Goal: Communication & Community: Answer question/provide support

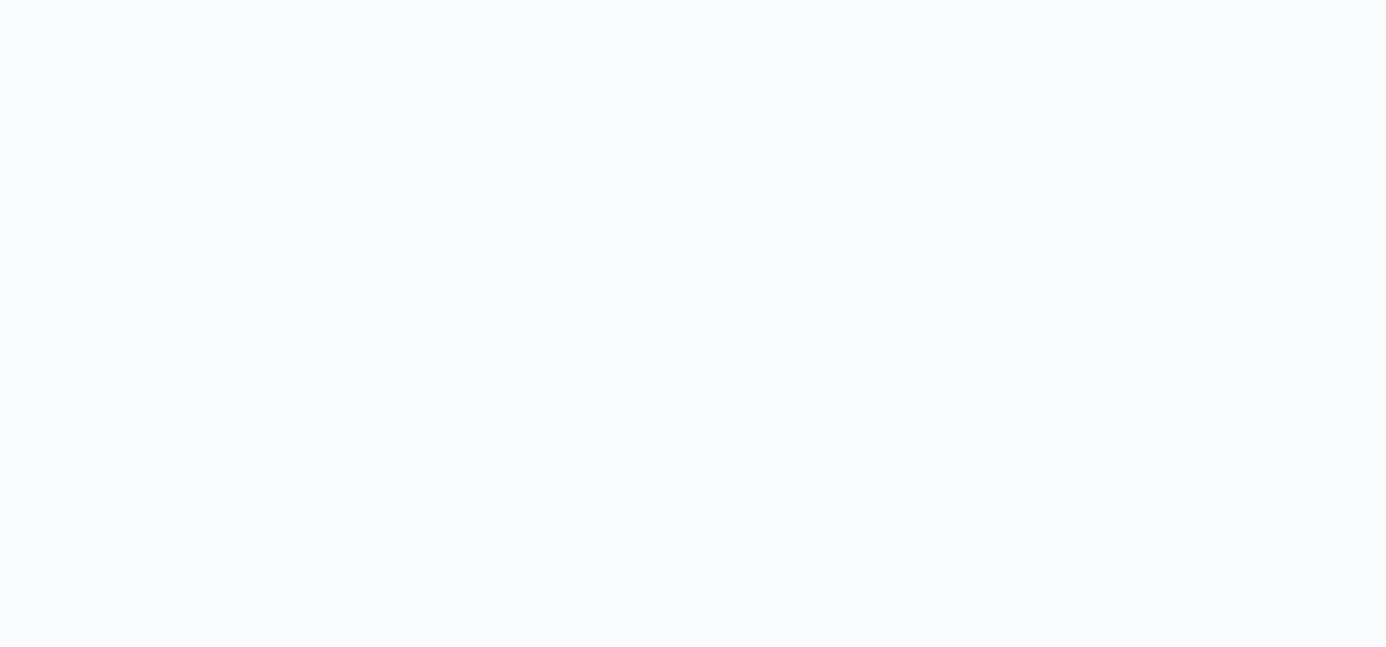
click at [202, 315] on body at bounding box center [693, 323] width 1386 height 647
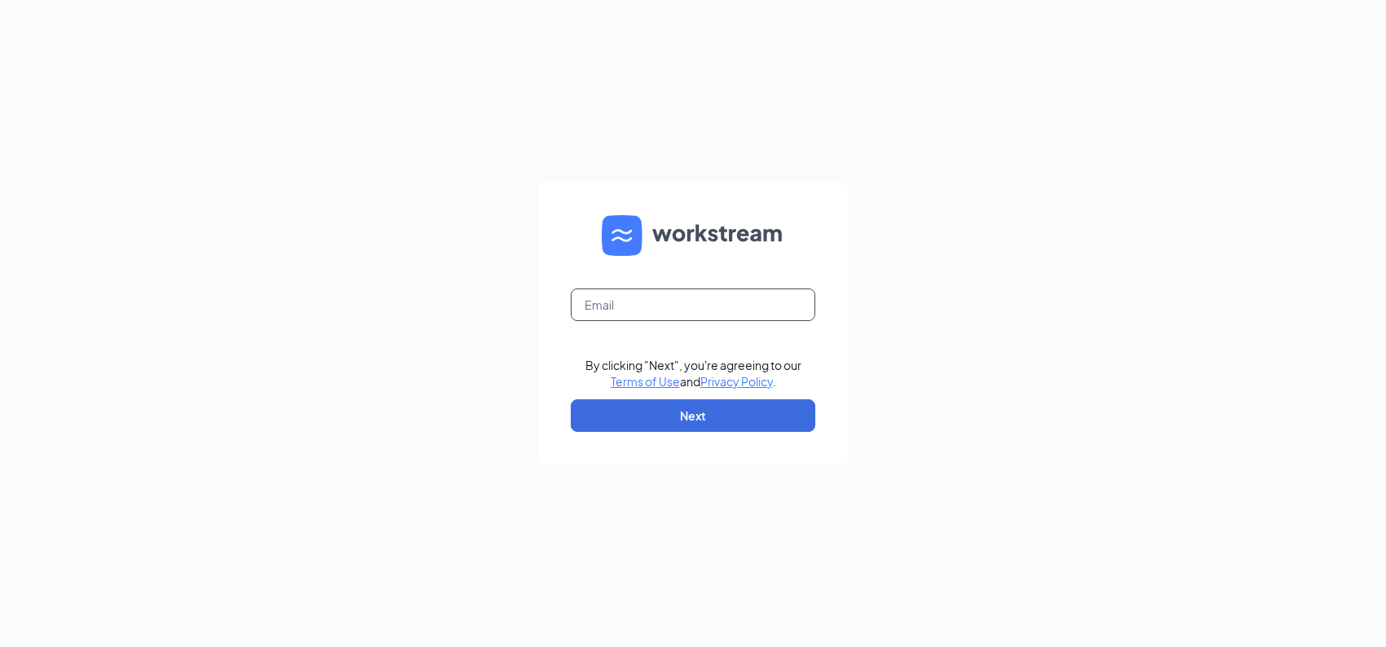
click at [598, 307] on input "text" at bounding box center [693, 305] width 245 height 33
type input "kori.miller@runza.com"
click at [636, 416] on button "Next" at bounding box center [693, 416] width 245 height 33
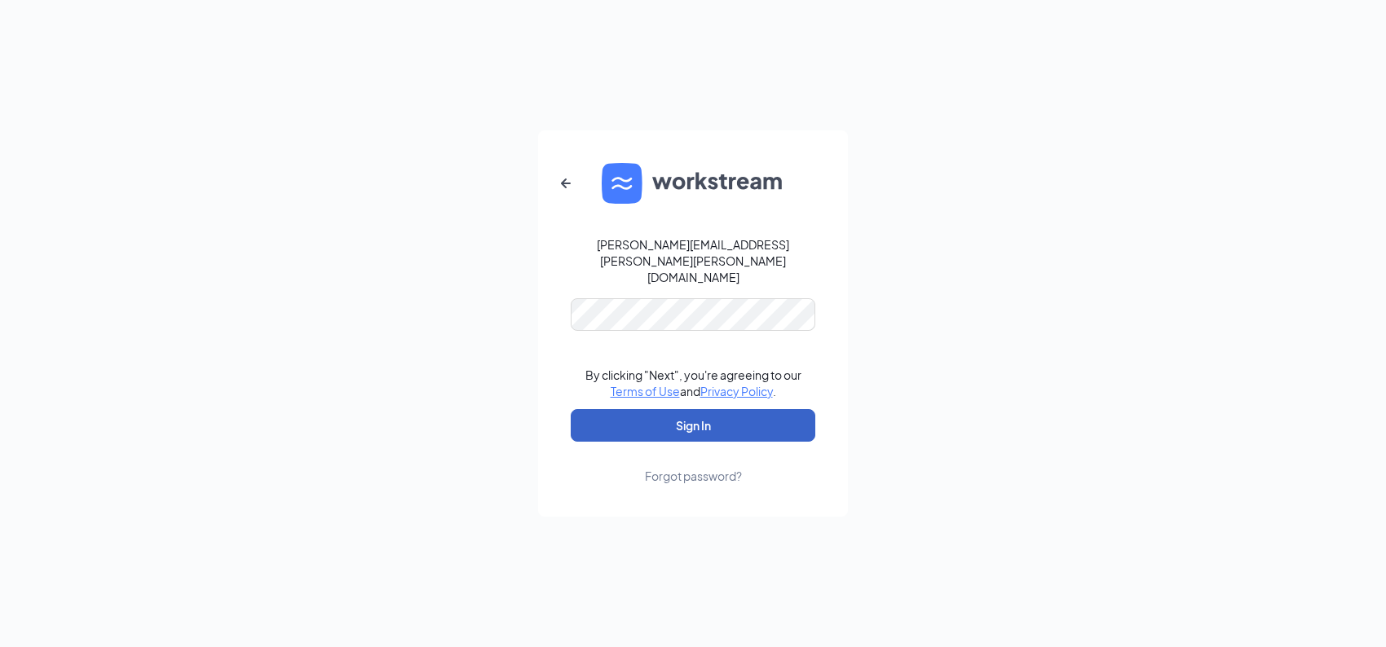
click at [625, 413] on button "Sign In" at bounding box center [693, 425] width 245 height 33
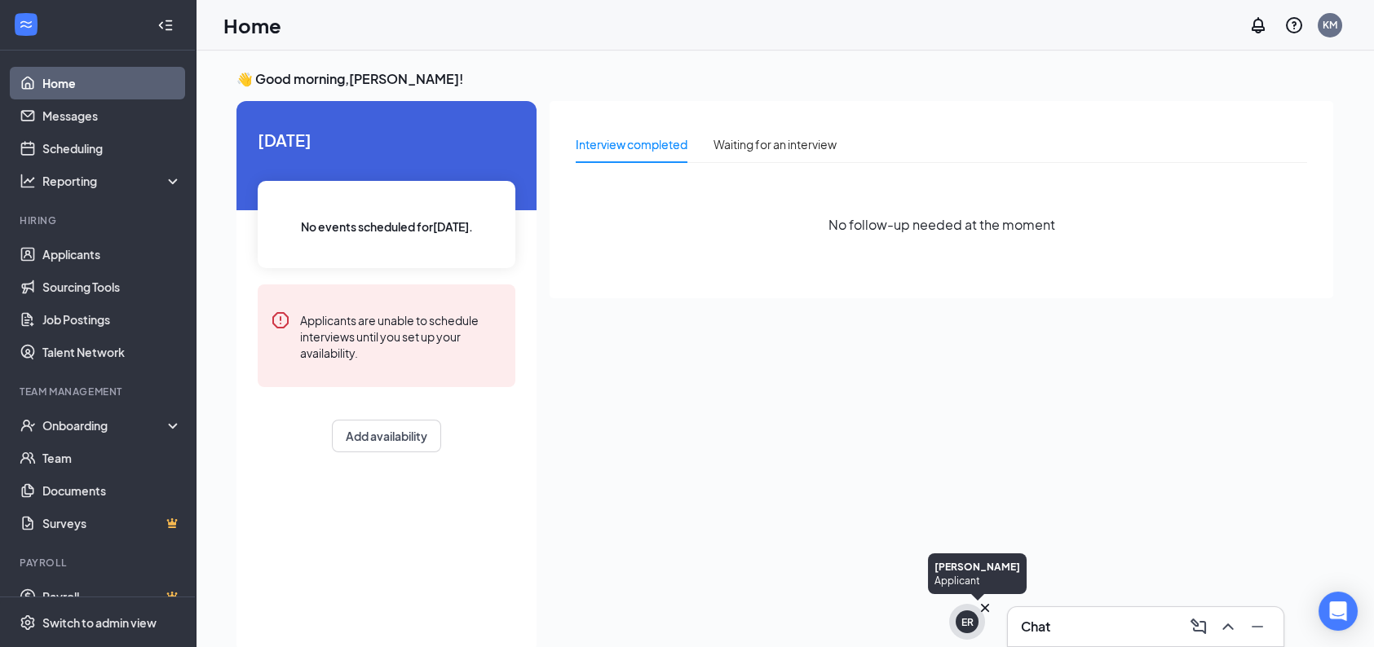
click at [985, 607] on icon "Cross" at bounding box center [985, 608] width 8 height 8
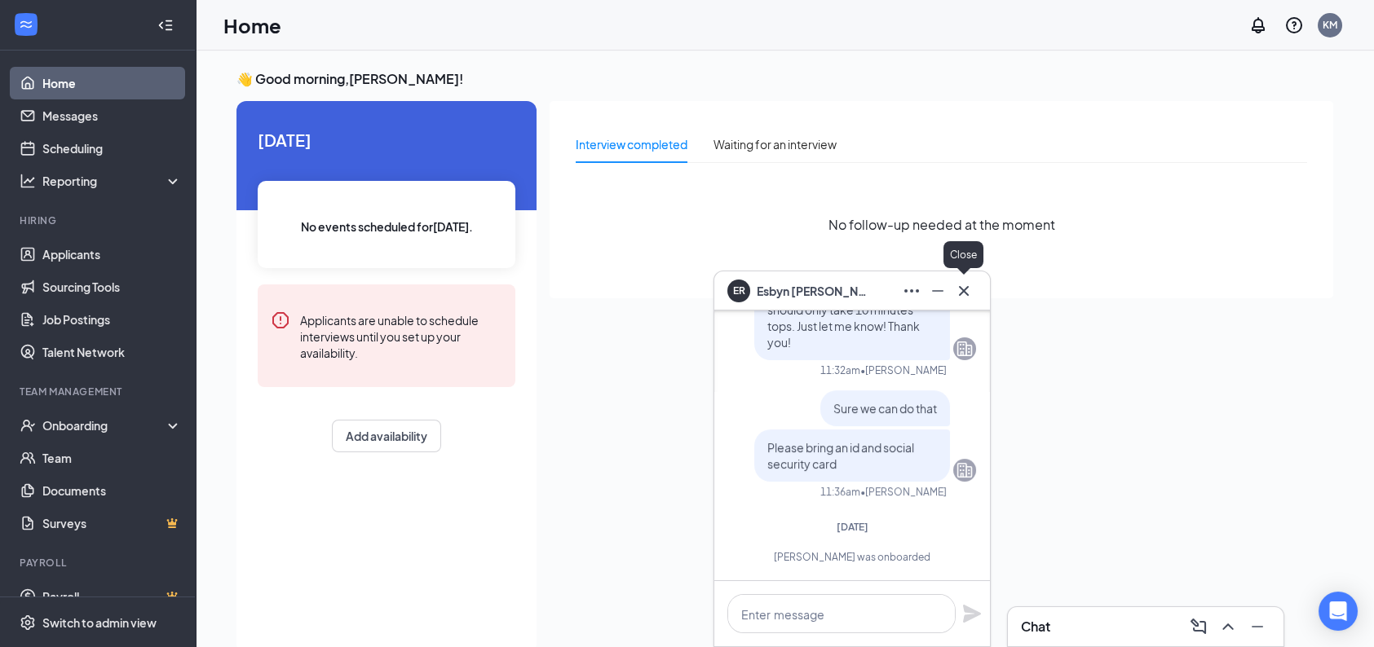
click at [961, 290] on icon "Cross" at bounding box center [964, 291] width 20 height 20
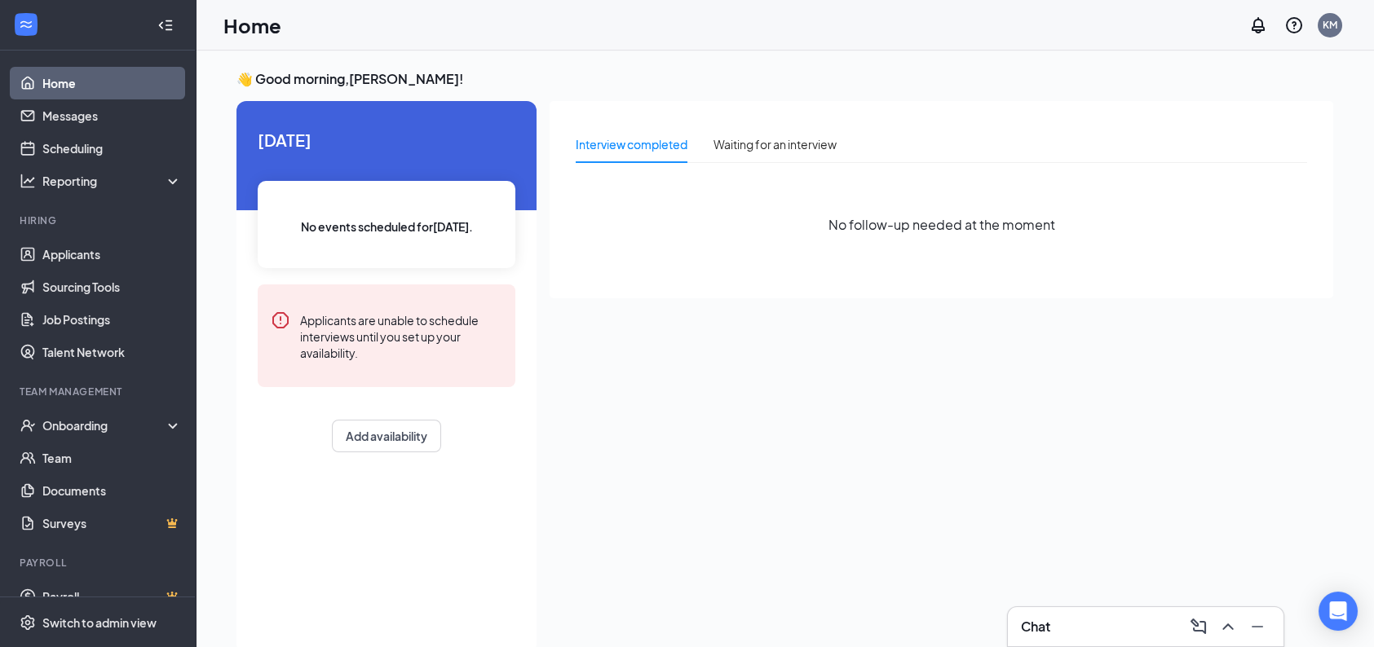
click at [1051, 625] on div "Chat" at bounding box center [1145, 627] width 249 height 26
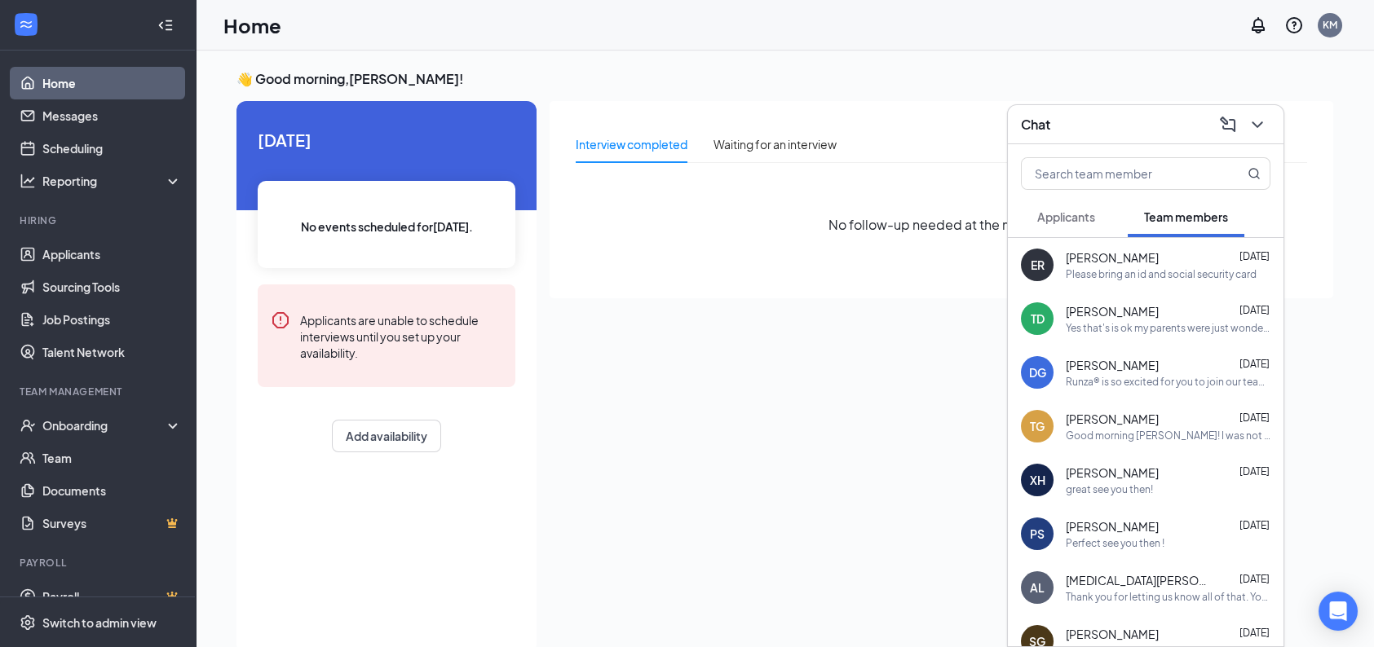
click at [1172, 328] on div "Yes that's is ok my parents were just wondering" at bounding box center [1168, 328] width 205 height 14
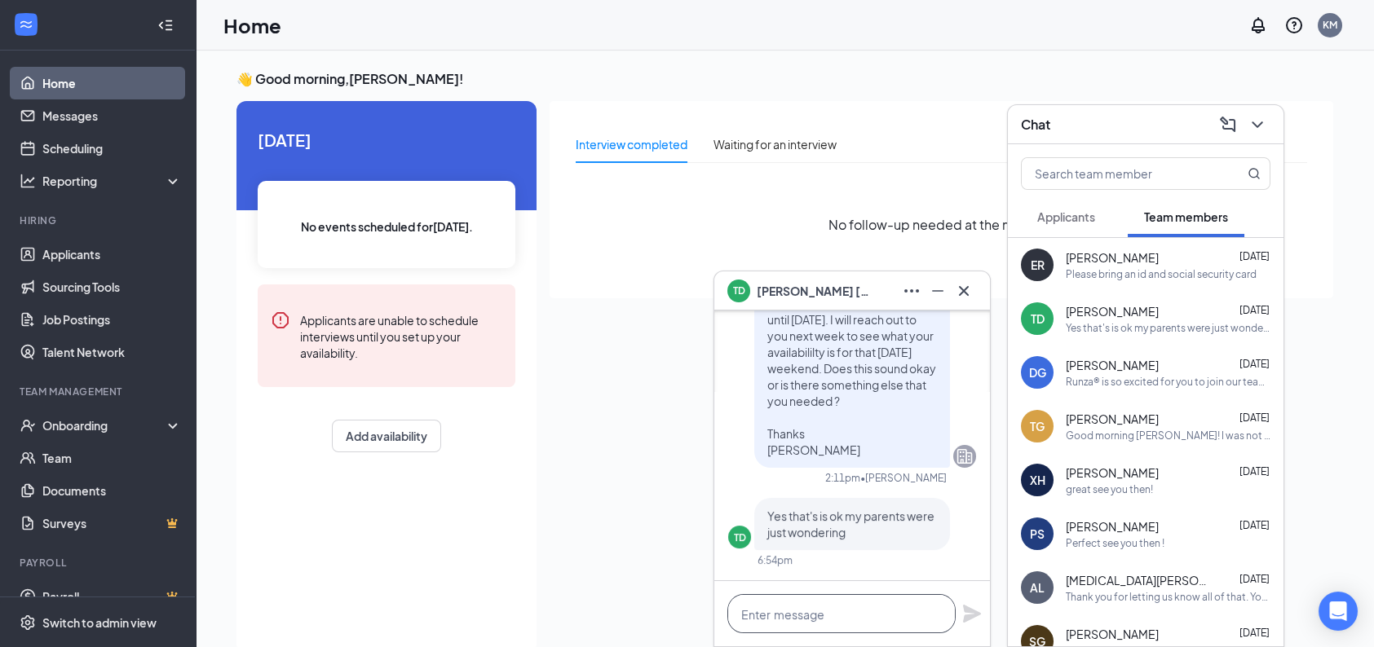
click at [837, 610] on textarea at bounding box center [841, 613] width 228 height 39
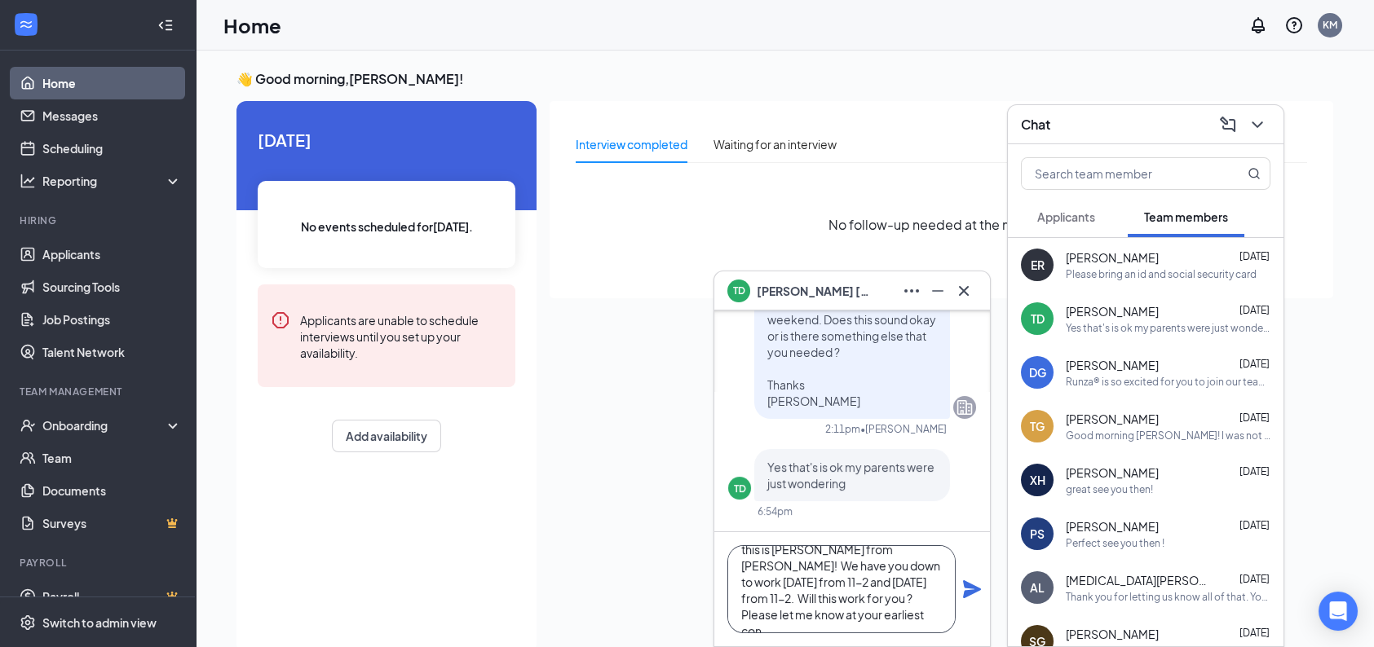
scroll to position [50, 0]
click at [784, 616] on textarea "Good afternoon [PERSON_NAME] this is [PERSON_NAME] from [PERSON_NAME]! We have …" at bounding box center [841, 589] width 228 height 88
click at [753, 611] on textarea "Good afternoon [PERSON_NAME] this is [PERSON_NAME] from [PERSON_NAME]! We have …" at bounding box center [841, 589] width 228 height 88
drag, startPoint x: 753, startPoint y: 611, endPoint x: 580, endPoint y: 518, distance: 196.3
click at [564, 520] on div "Interview completed Waiting for an interview No follow-up needed at the moment" at bounding box center [942, 372] width 784 height 543
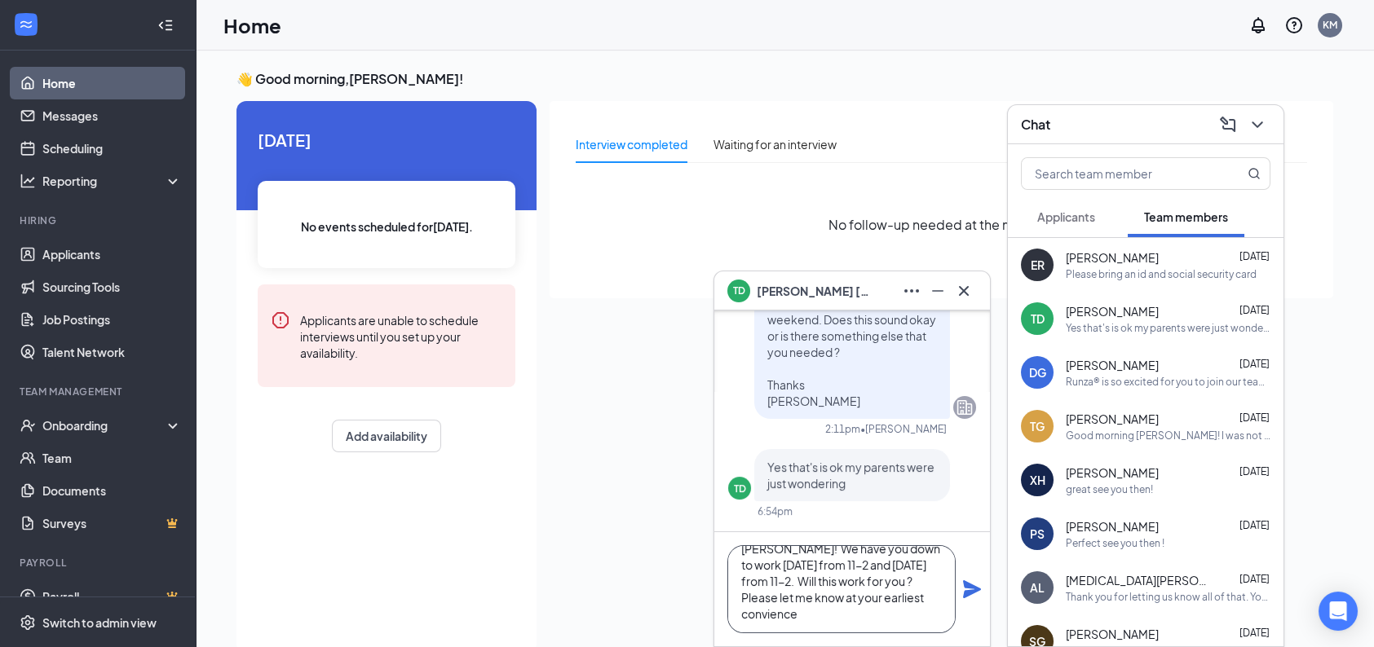
click at [821, 613] on textarea "Good afternoon [PERSON_NAME] this is [PERSON_NAME] from [PERSON_NAME]! We have …" at bounding box center [841, 589] width 228 height 88
type textarea "Good afternoon [PERSON_NAME] this is [PERSON_NAME] from [PERSON_NAME]! We have …"
click at [972, 586] on icon "Plane" at bounding box center [972, 590] width 18 height 18
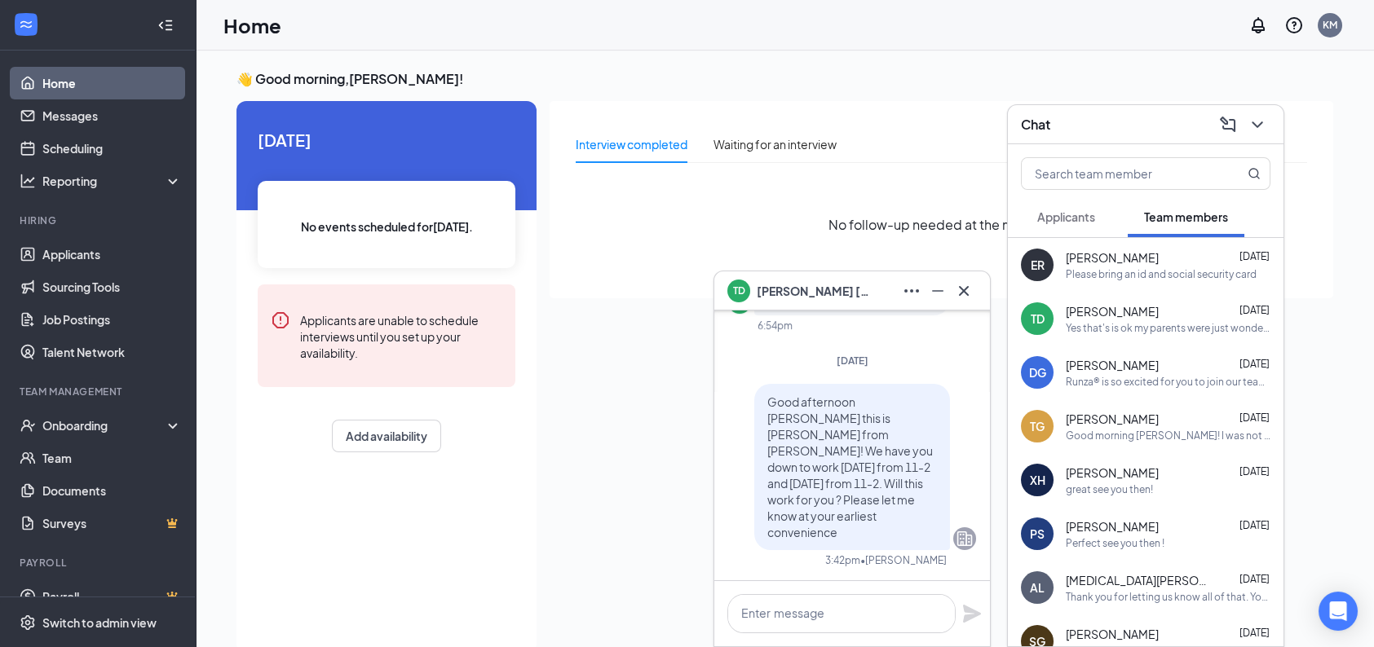
scroll to position [0, 0]
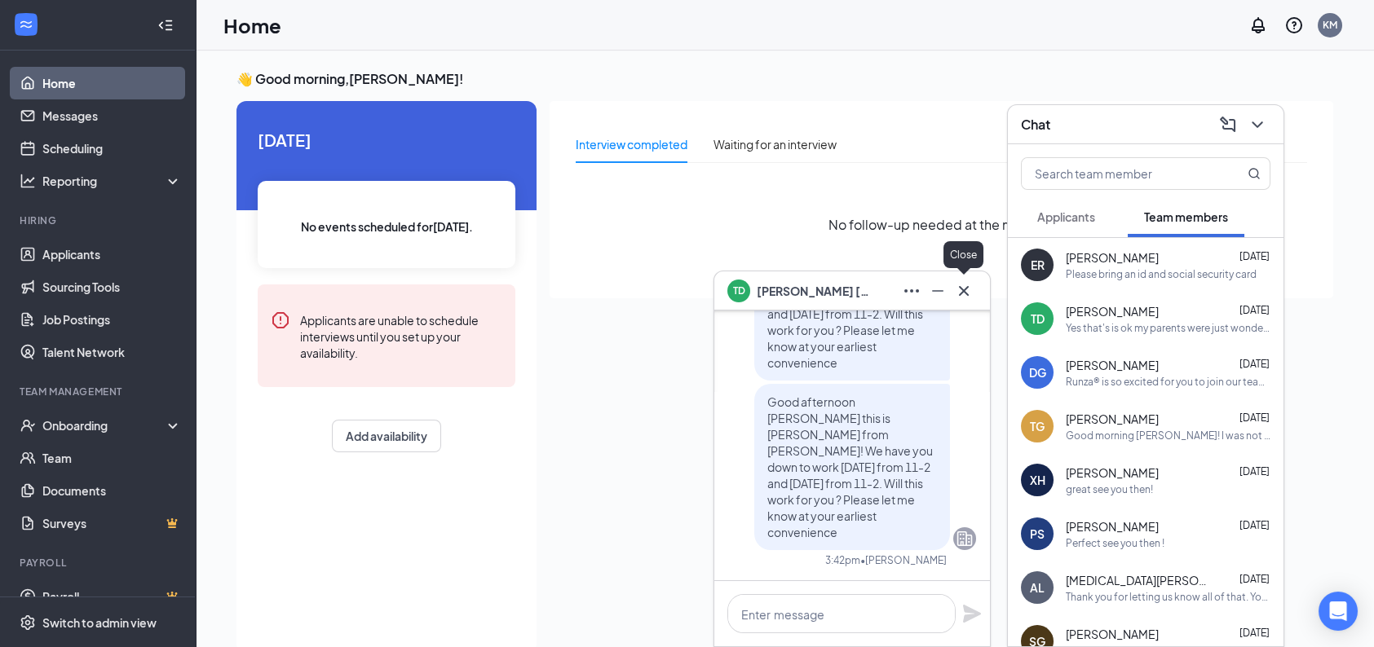
click at [969, 297] on icon "Cross" at bounding box center [964, 291] width 20 height 20
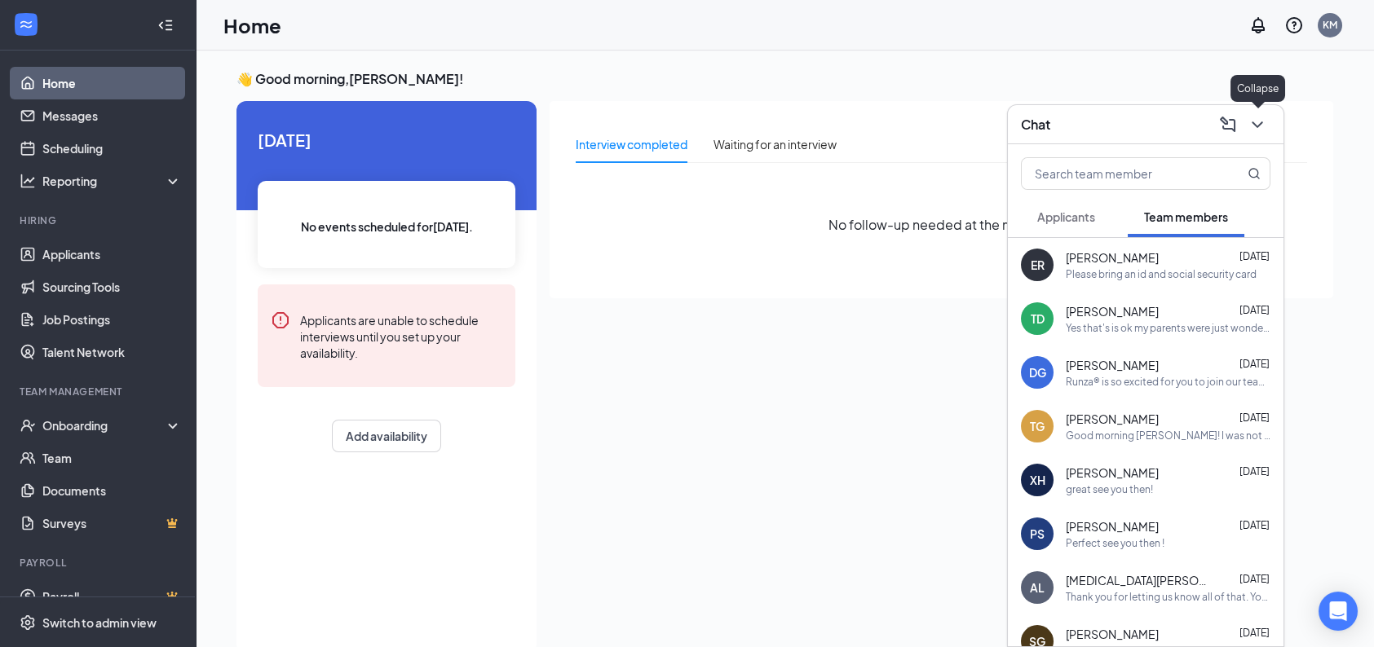
click at [1256, 113] on button at bounding box center [1257, 125] width 26 height 26
